Goal: Check status: Check status

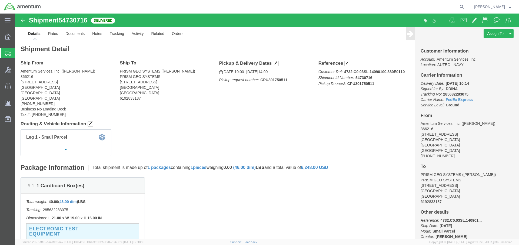
click at [0, 0] on span "Shipment Manager" at bounding box center [0, 0] width 0 height 0
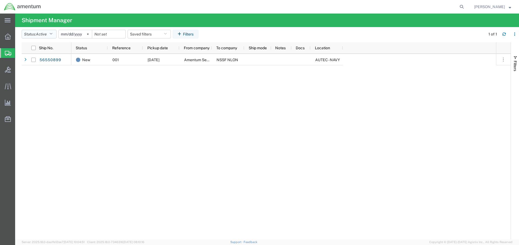
click at [57, 36] on button "Status: Active" at bounding box center [39, 34] width 35 height 9
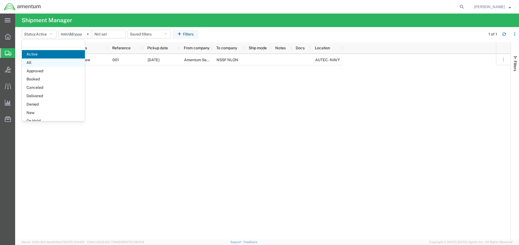
click at [56, 60] on span "All" at bounding box center [53, 62] width 63 height 8
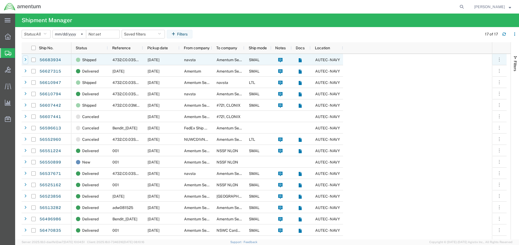
click at [26, 61] on icon at bounding box center [25, 60] width 2 height 4
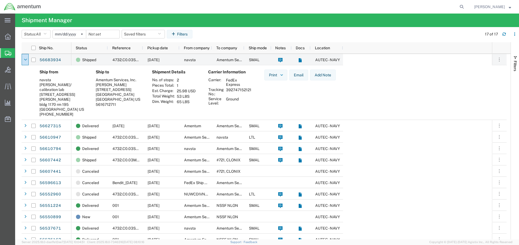
click at [110, 15] on agx-page-header "Shipment Manager" at bounding box center [267, 21] width 504 height 14
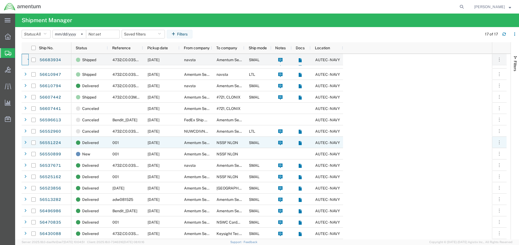
scroll to position [62, 0]
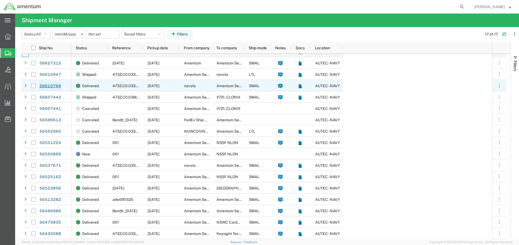
click at [54, 87] on link "56610794" at bounding box center [50, 86] width 22 height 9
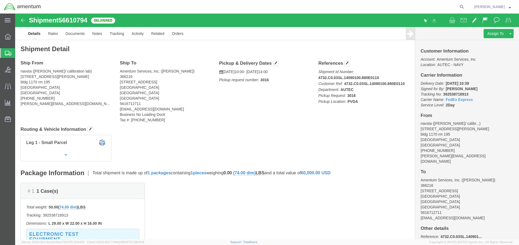
click div "Leg 1 - Small Parcel"
